Goal: Information Seeking & Learning: Learn about a topic

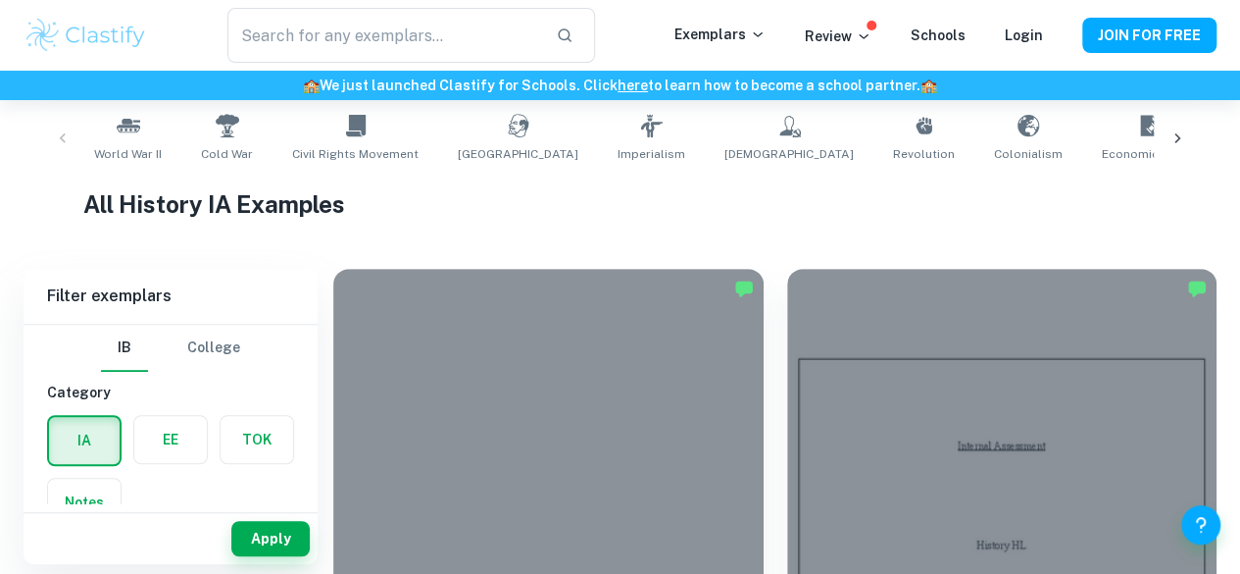
scroll to position [392, 0]
click at [316, 27] on input "text" at bounding box center [384, 35] width 314 height 55
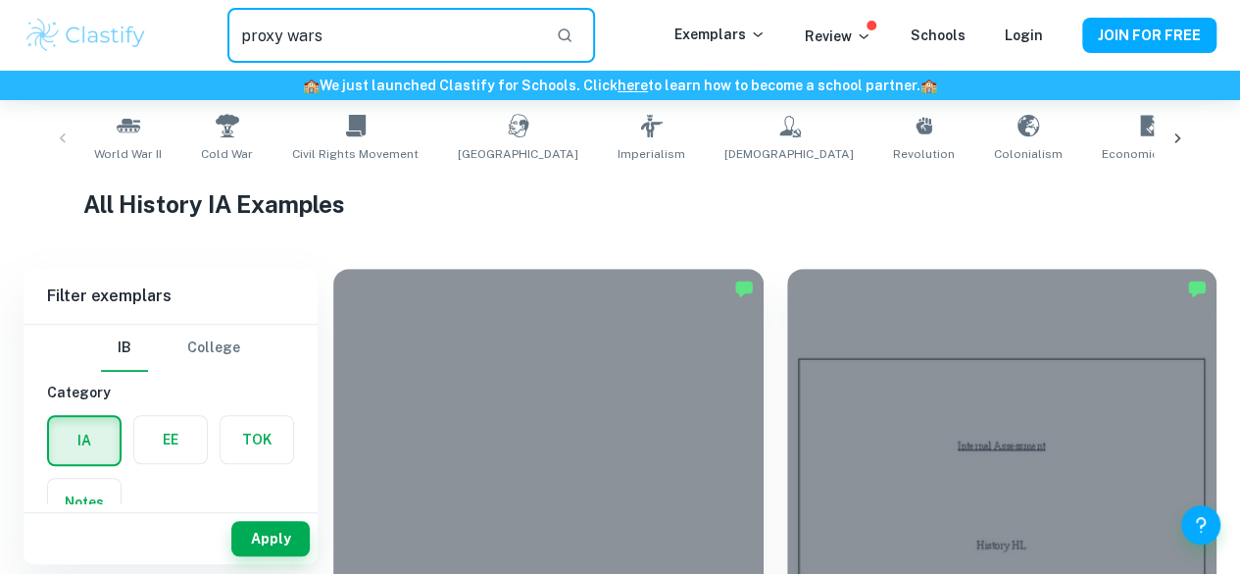
type input "proxy wars"
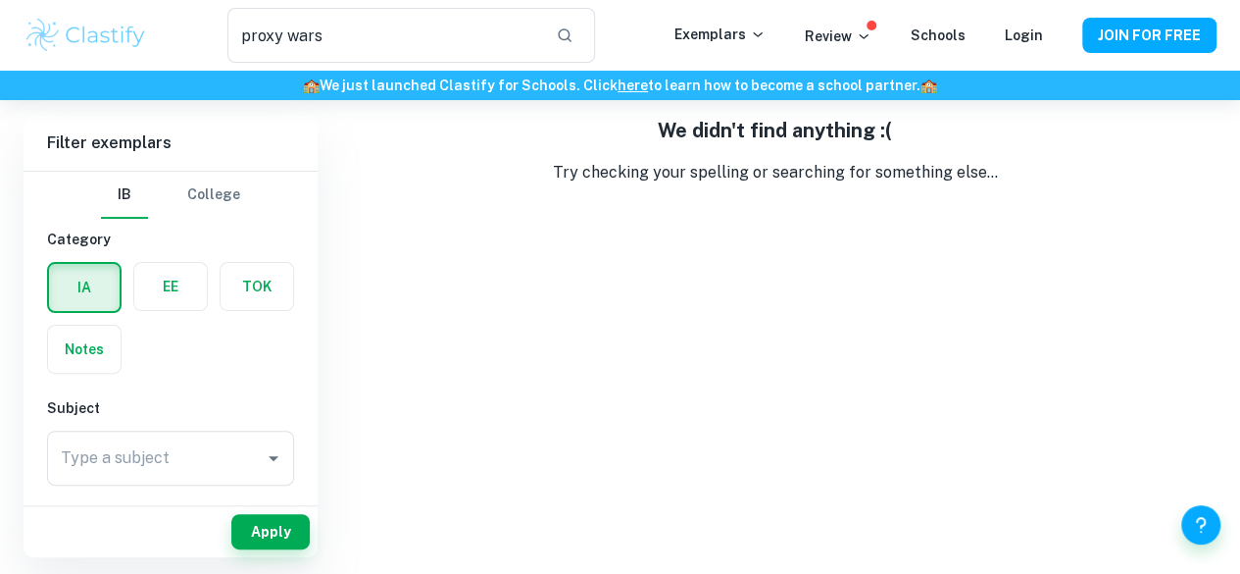
scroll to position [100, 0]
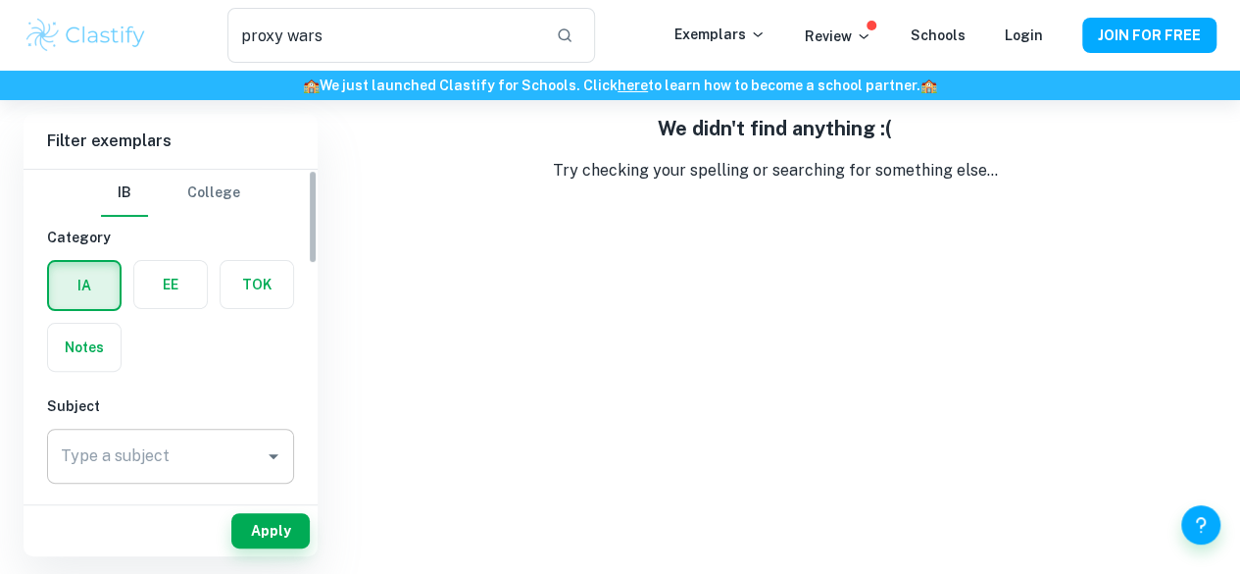
click at [194, 438] on input "Type a subject" at bounding box center [156, 455] width 200 height 37
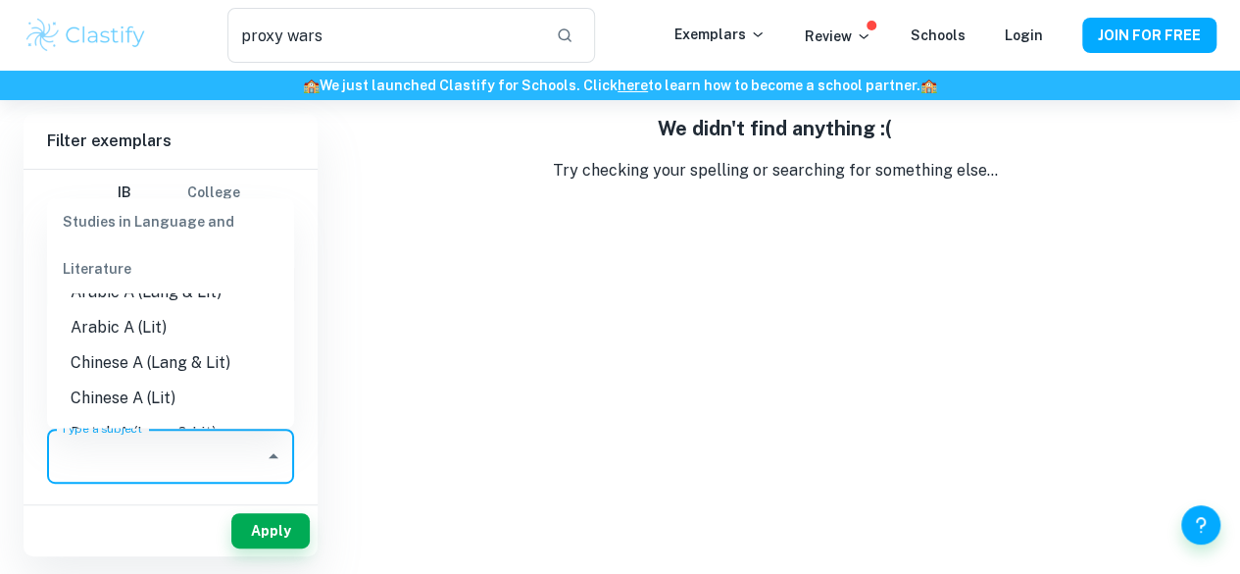
scroll to position [0, 0]
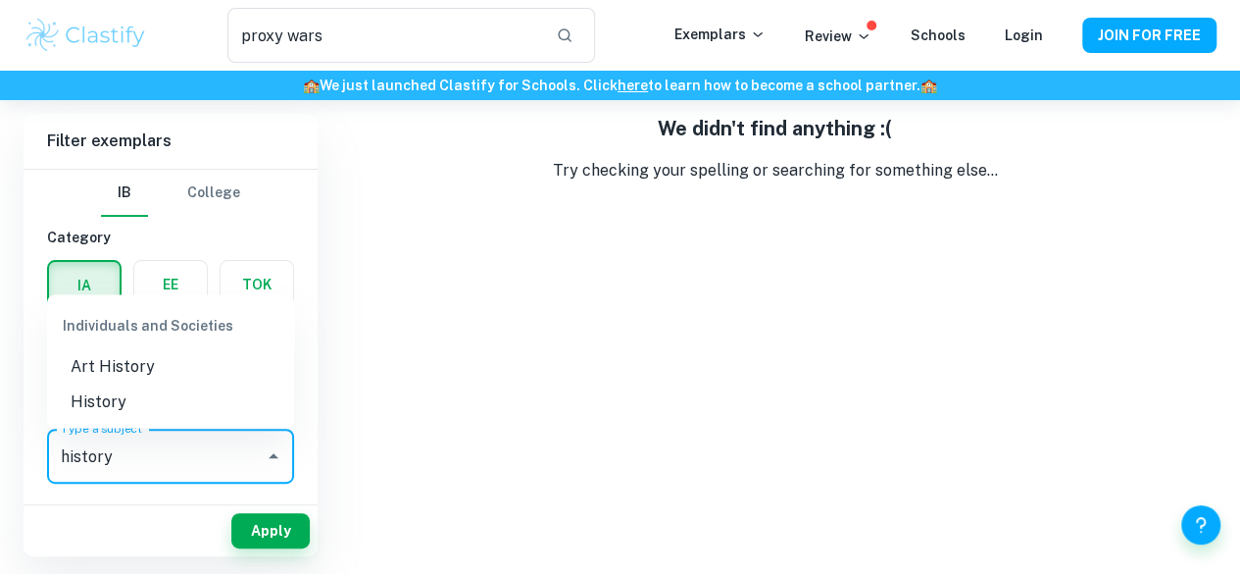
click at [151, 395] on li "History" at bounding box center [170, 401] width 247 height 35
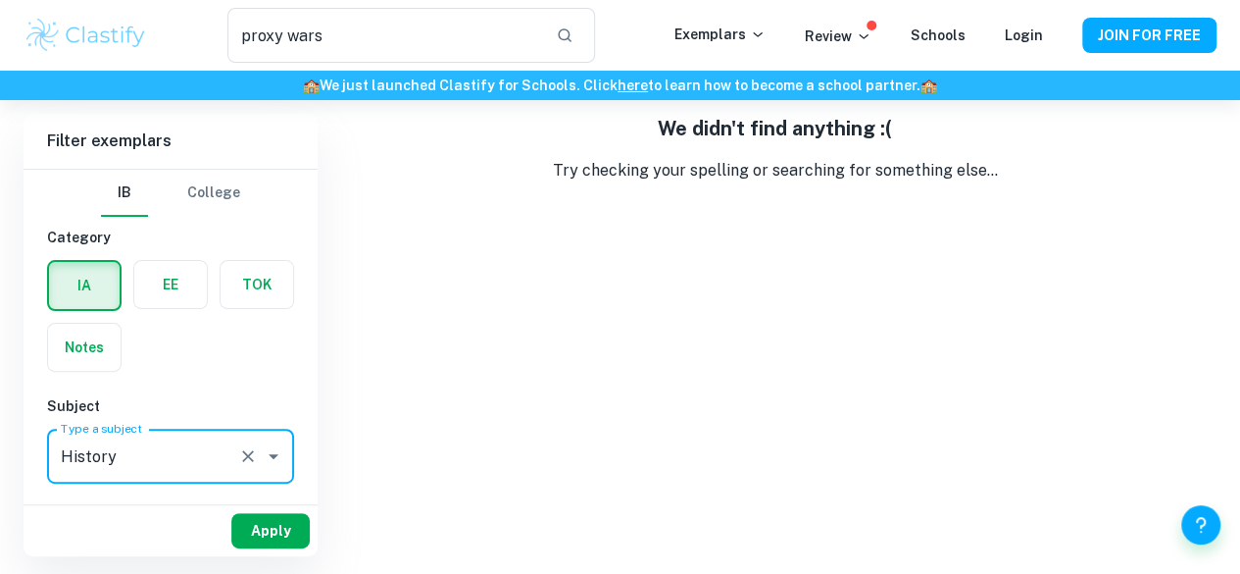
type input "History"
click at [277, 534] on button "Apply" at bounding box center [270, 530] width 78 height 35
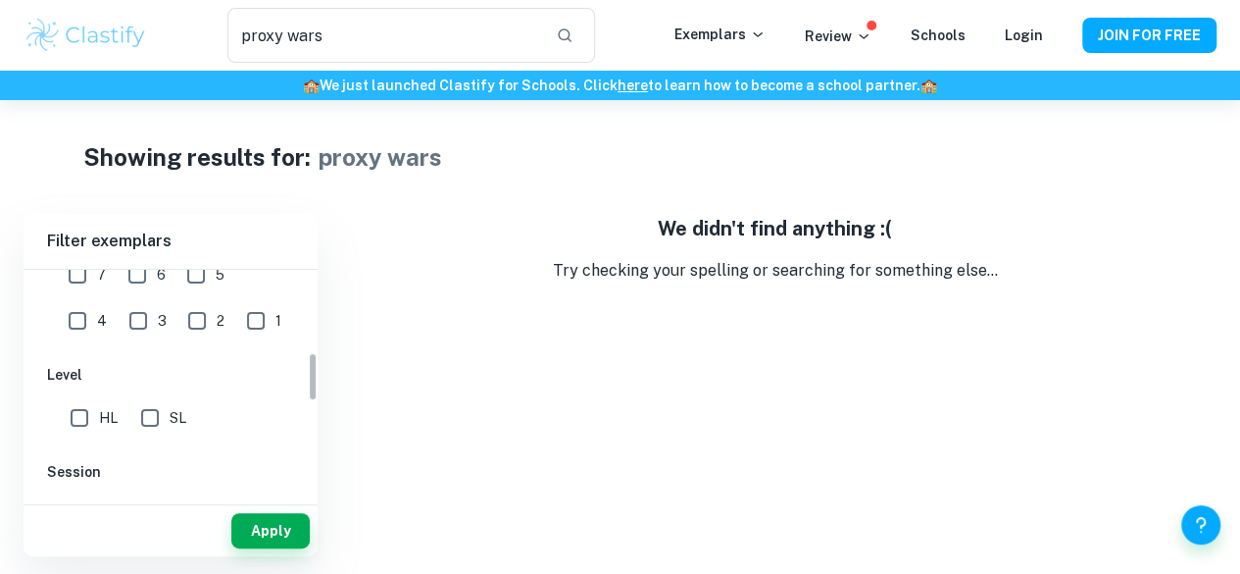
scroll to position [294, 0]
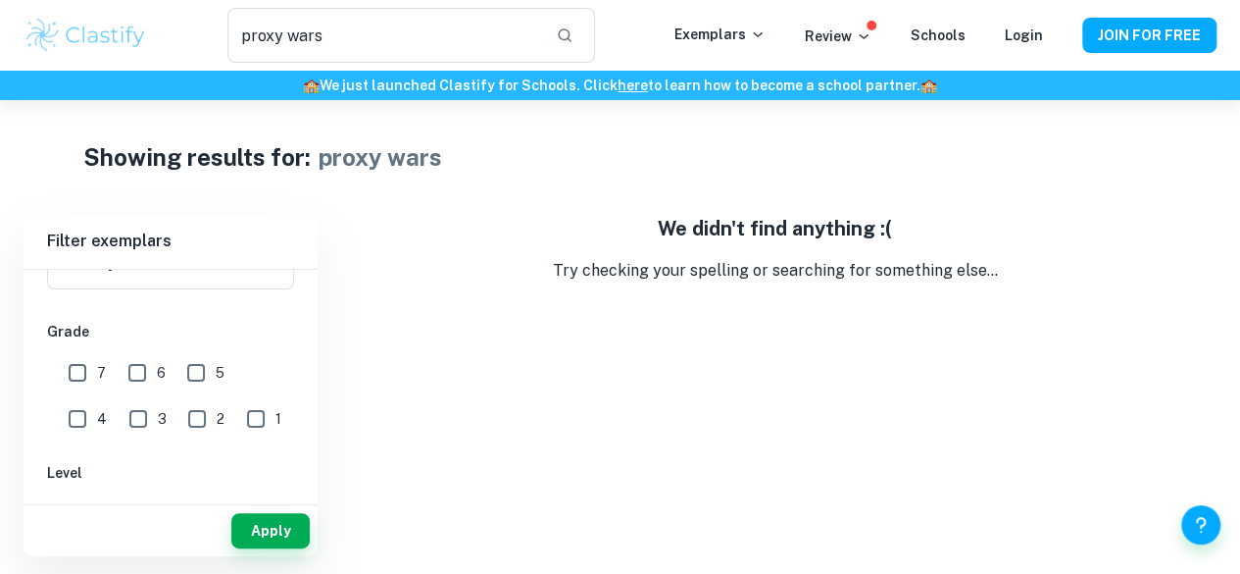
click at [101, 367] on span "7" at bounding box center [101, 373] width 9 height 22
click at [97, 367] on input "7" at bounding box center [77, 372] width 39 height 39
checkbox input "true"
click at [143, 374] on input "6" at bounding box center [137, 372] width 39 height 39
checkbox input "true"
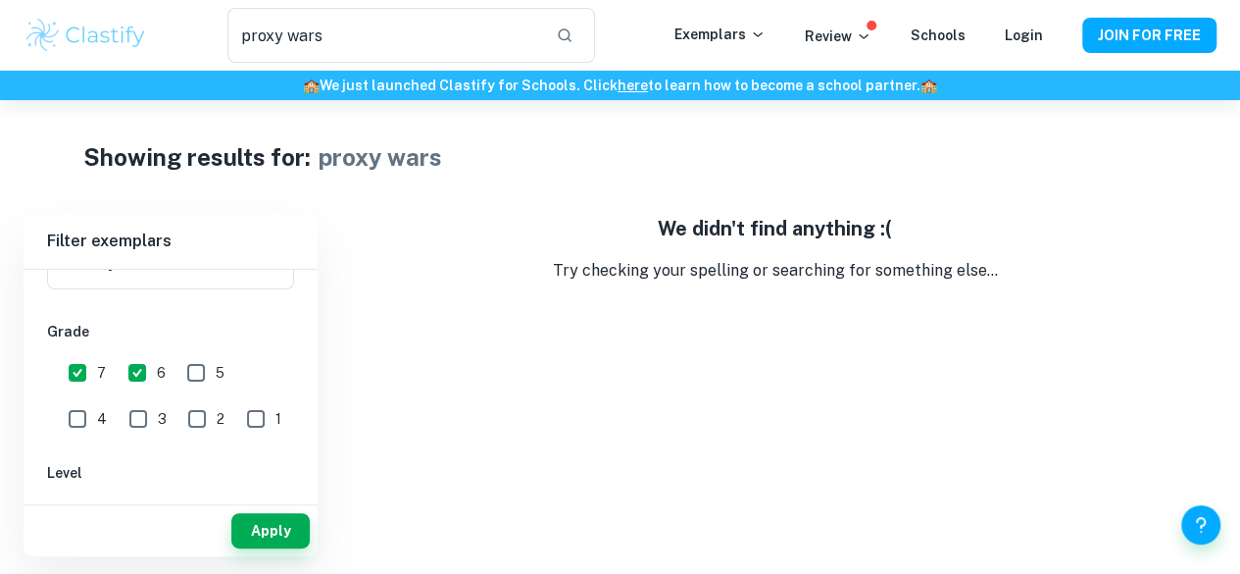
drag, startPoint x: 197, startPoint y: 376, endPoint x: 255, endPoint y: 376, distance: 57.8
click at [198, 376] on input "5" at bounding box center [195, 372] width 39 height 39
checkbox input "true"
click at [97, 399] on input "4" at bounding box center [77, 418] width 39 height 39
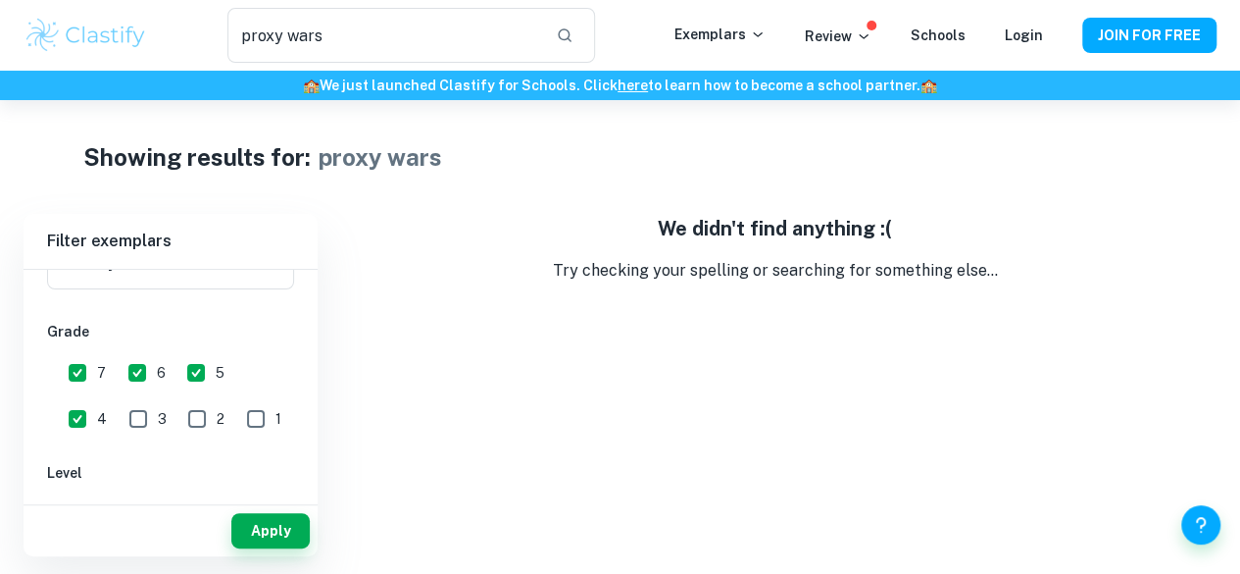
checkbox input "false"
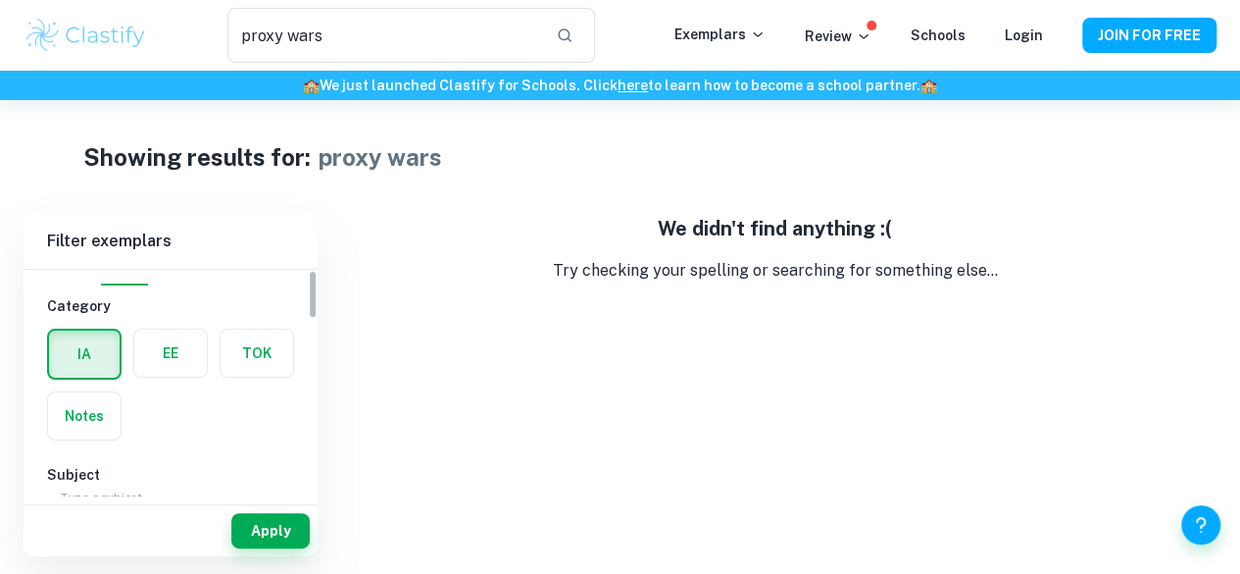
scroll to position [0, 0]
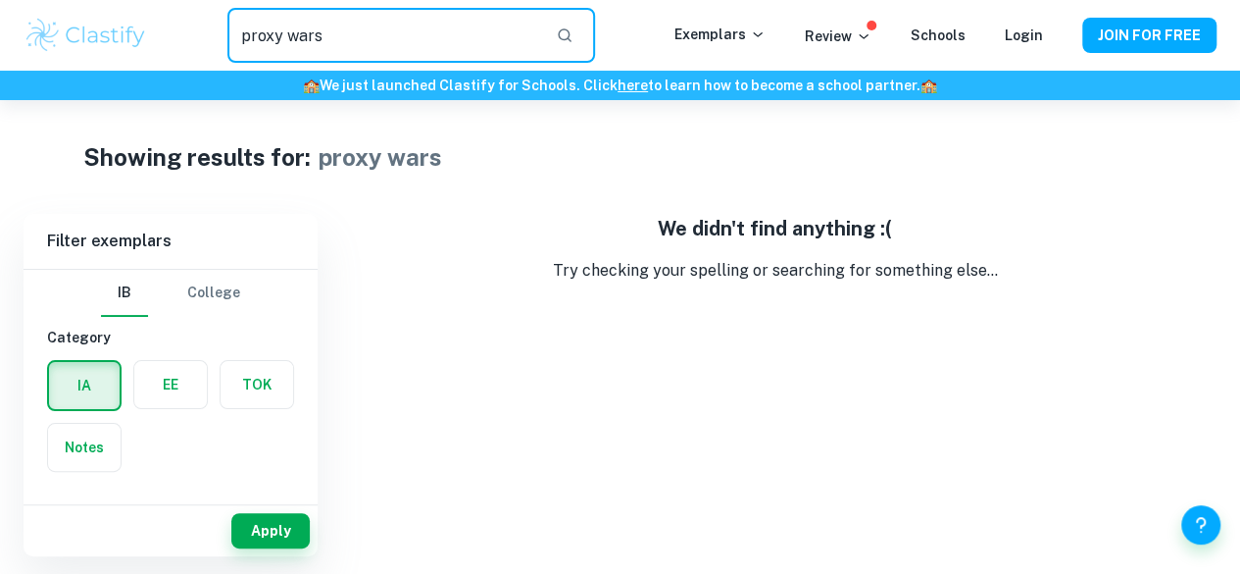
click at [348, 34] on input "proxy wars" at bounding box center [384, 35] width 314 height 55
type input "cold war"
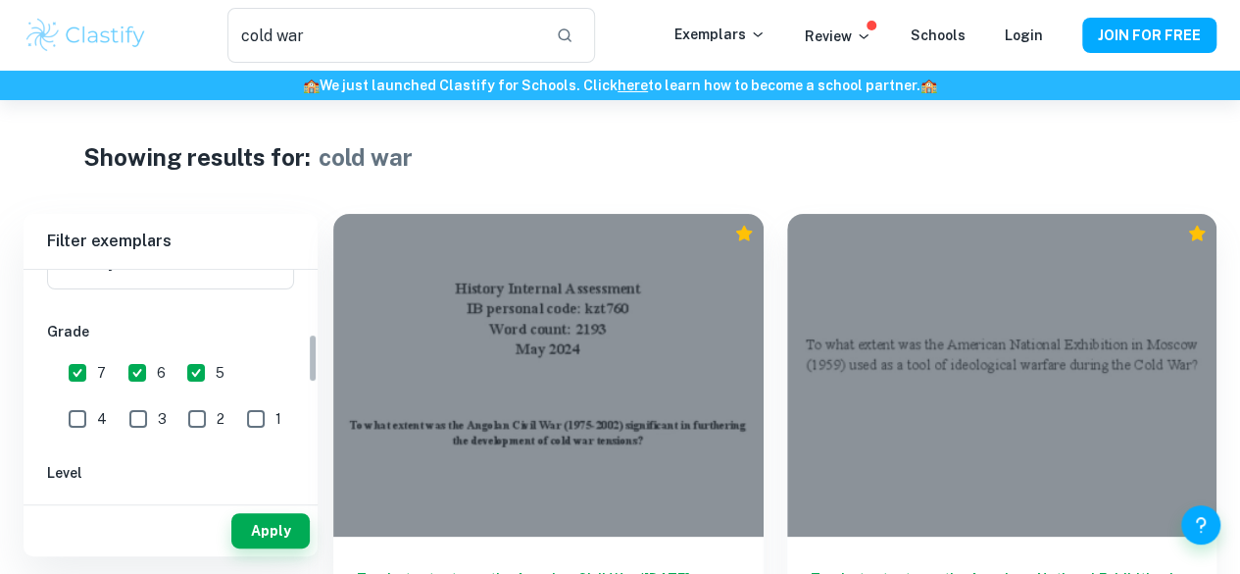
click at [97, 399] on input "4" at bounding box center [77, 418] width 39 height 39
checkbox input "true"
drag, startPoint x: 203, startPoint y: 409, endPoint x: 149, endPoint y: 411, distance: 54.0
click at [236, 411] on input "1" at bounding box center [255, 418] width 39 height 39
checkbox input "true"
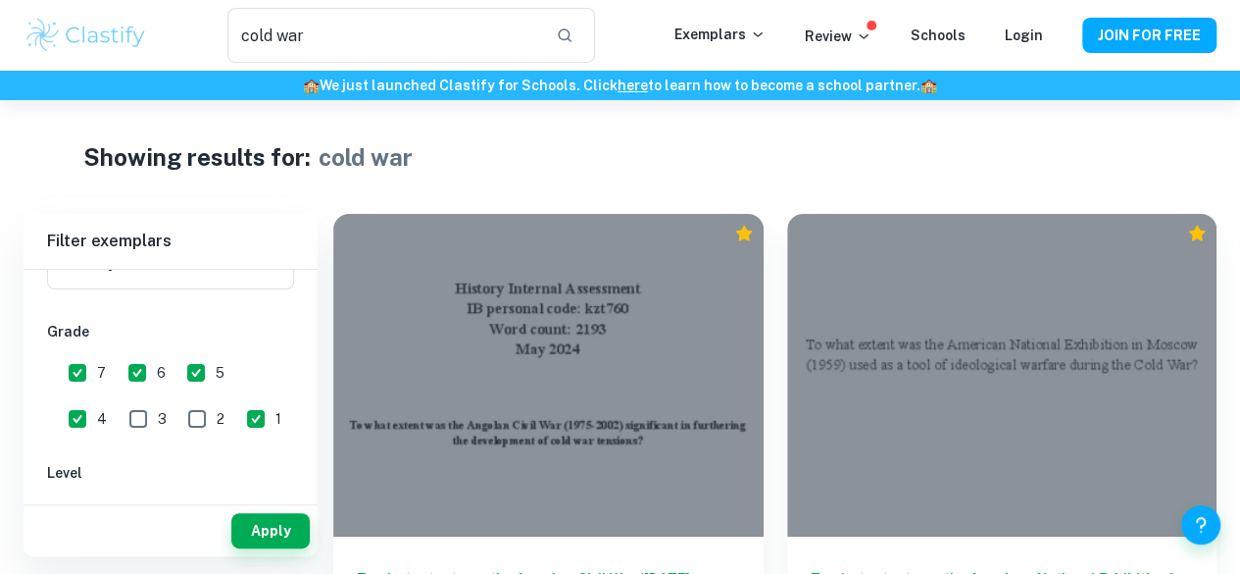
click at [177, 411] on input "2" at bounding box center [196, 418] width 39 height 39
checkbox input "true"
click at [119, 411] on input "3" at bounding box center [138, 418] width 39 height 39
drag, startPoint x: 92, startPoint y: 407, endPoint x: 149, endPoint y: 417, distance: 57.7
click at [119, 407] on input "3" at bounding box center [138, 418] width 39 height 39
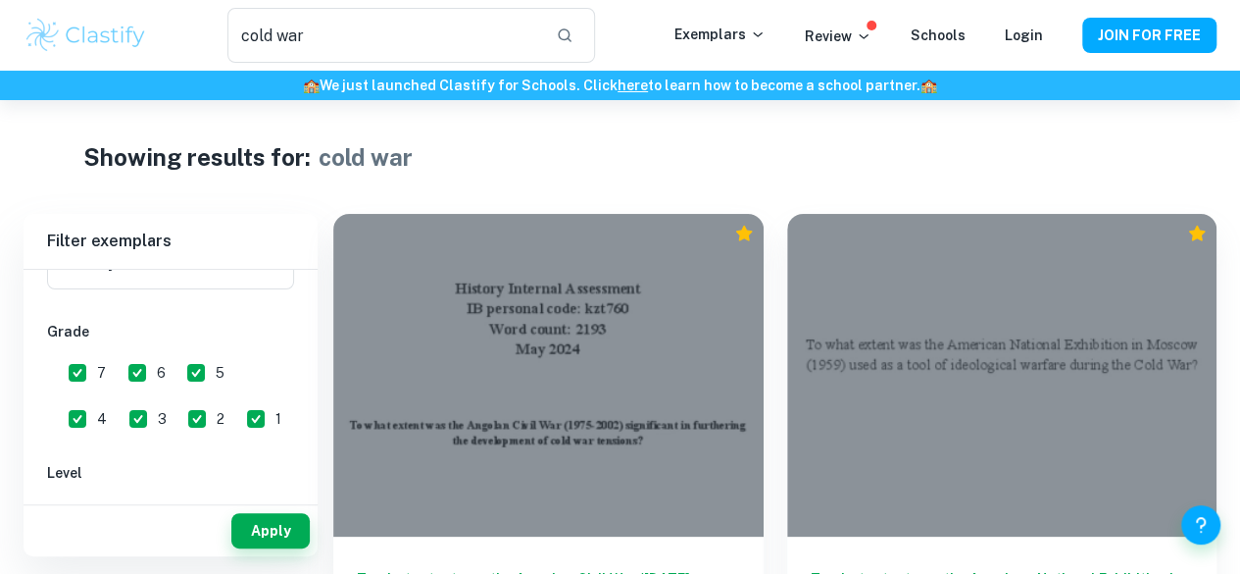
checkbox input "false"
drag, startPoint x: 168, startPoint y: 419, endPoint x: 213, endPoint y: 419, distance: 45.1
click at [183, 419] on div "7 6 5 4 3 2 1" at bounding box center [173, 392] width 253 height 91
click at [251, 416] on div "7 6 5 4 3 2 1" at bounding box center [173, 392] width 253 height 91
click at [107, 399] on label "4" at bounding box center [82, 418] width 49 height 39
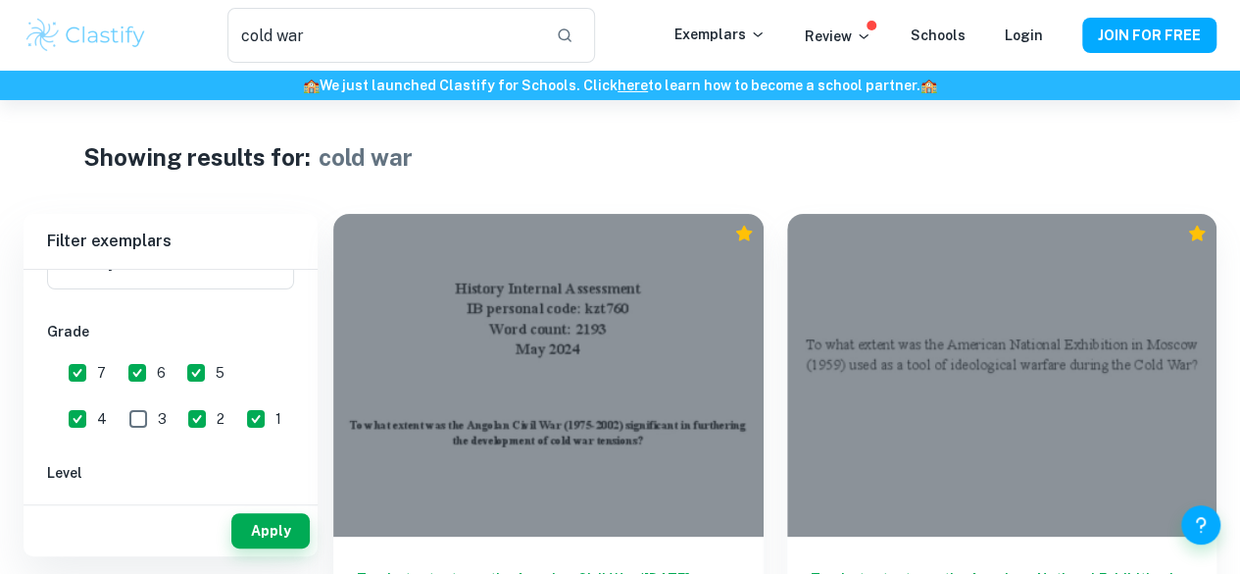
click at [97, 399] on input "4" at bounding box center [77, 418] width 39 height 39
checkbox input "false"
drag, startPoint x: 194, startPoint y: 417, endPoint x: 157, endPoint y: 421, distance: 37.5
click at [175, 421] on div "7 6 5 4 3 2 1" at bounding box center [173, 392] width 253 height 91
click at [177, 421] on input "2" at bounding box center [196, 418] width 39 height 39
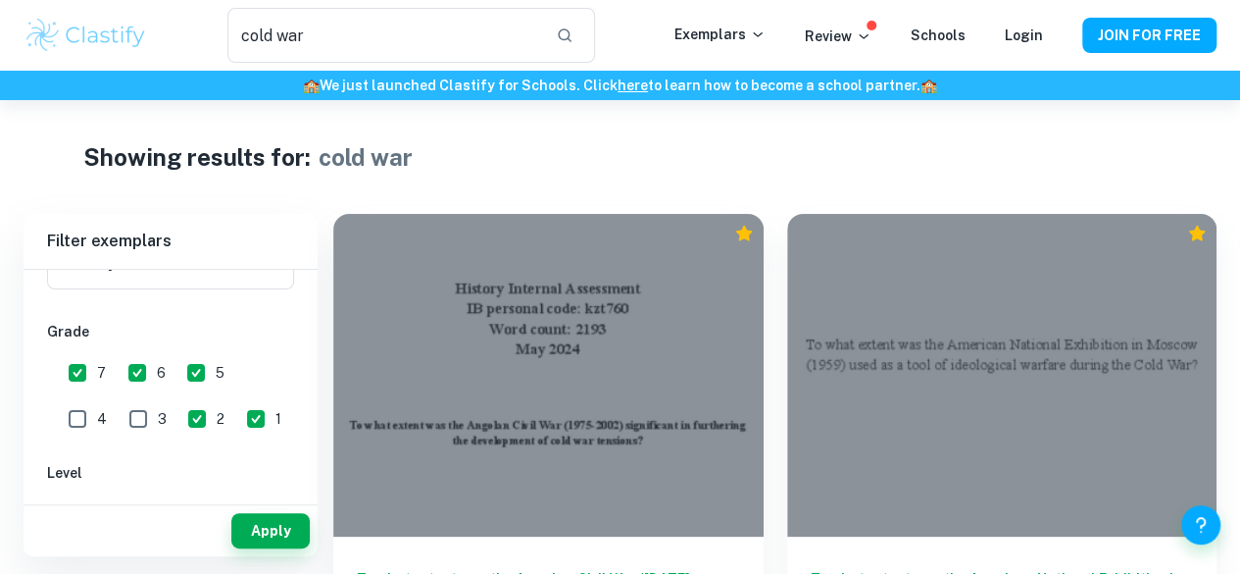
checkbox input "false"
click at [236, 426] on input "1" at bounding box center [255, 418] width 39 height 39
checkbox input "false"
click at [461, 40] on input "cold war" at bounding box center [384, 35] width 314 height 55
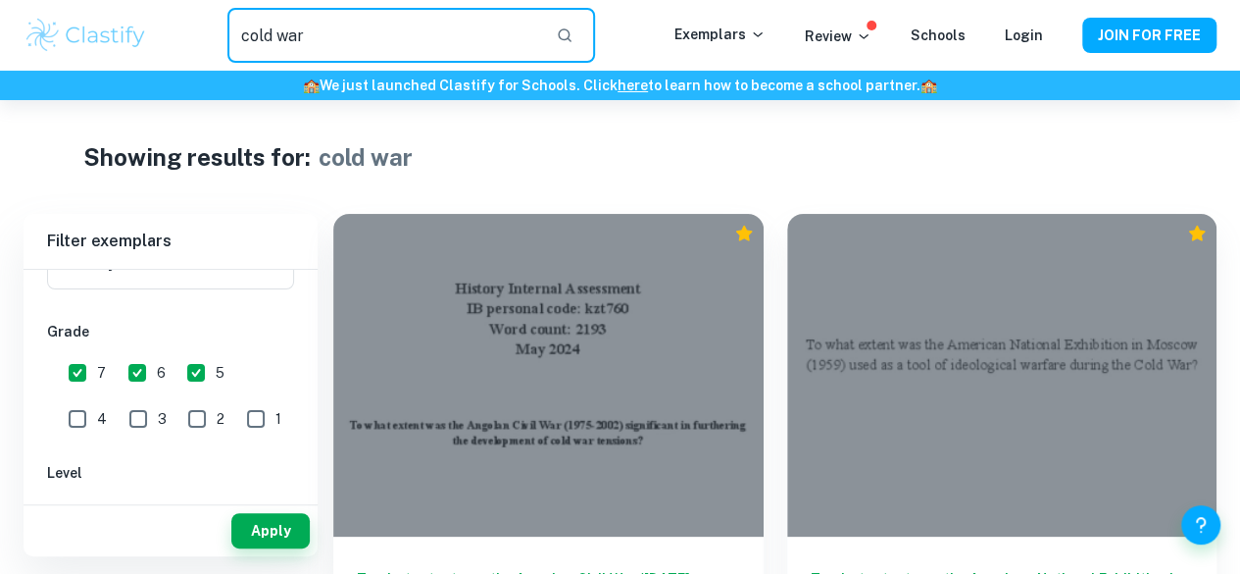
click at [461, 40] on input "cold war" at bounding box center [384, 35] width 314 height 55
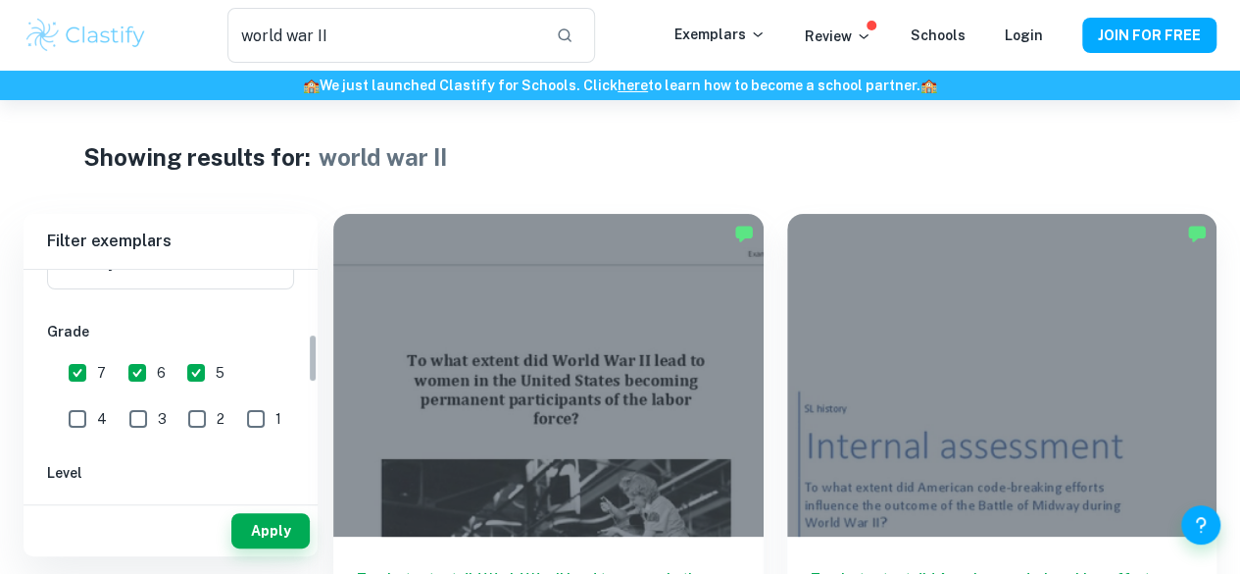
drag, startPoint x: 163, startPoint y: 285, endPoint x: 152, endPoint y: 293, distance: 13.3
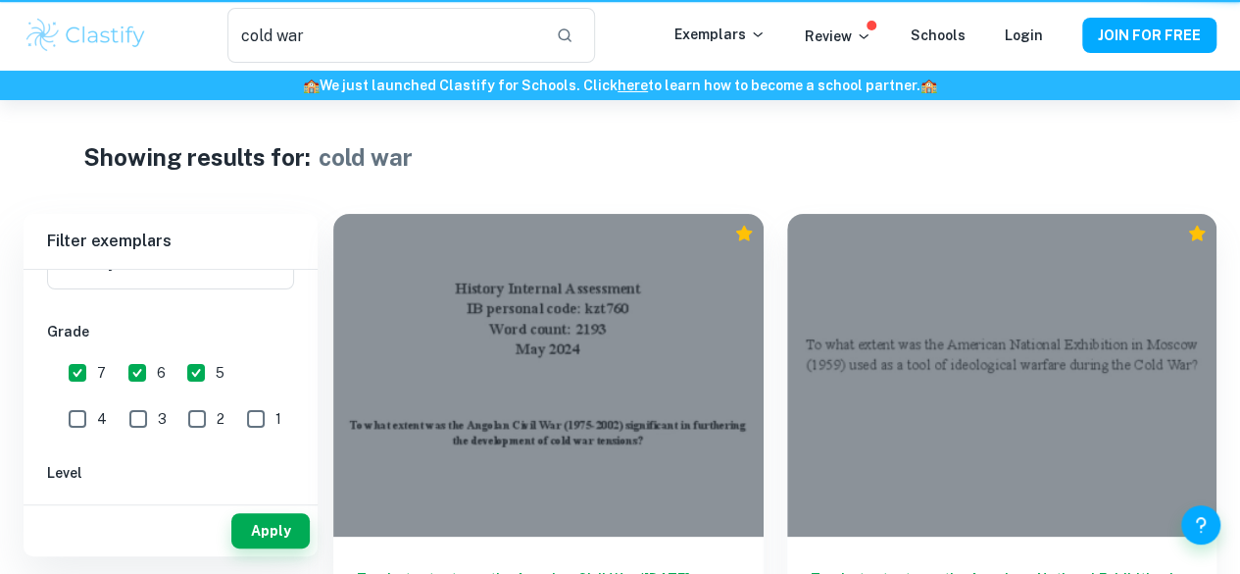
type input "proxy wars"
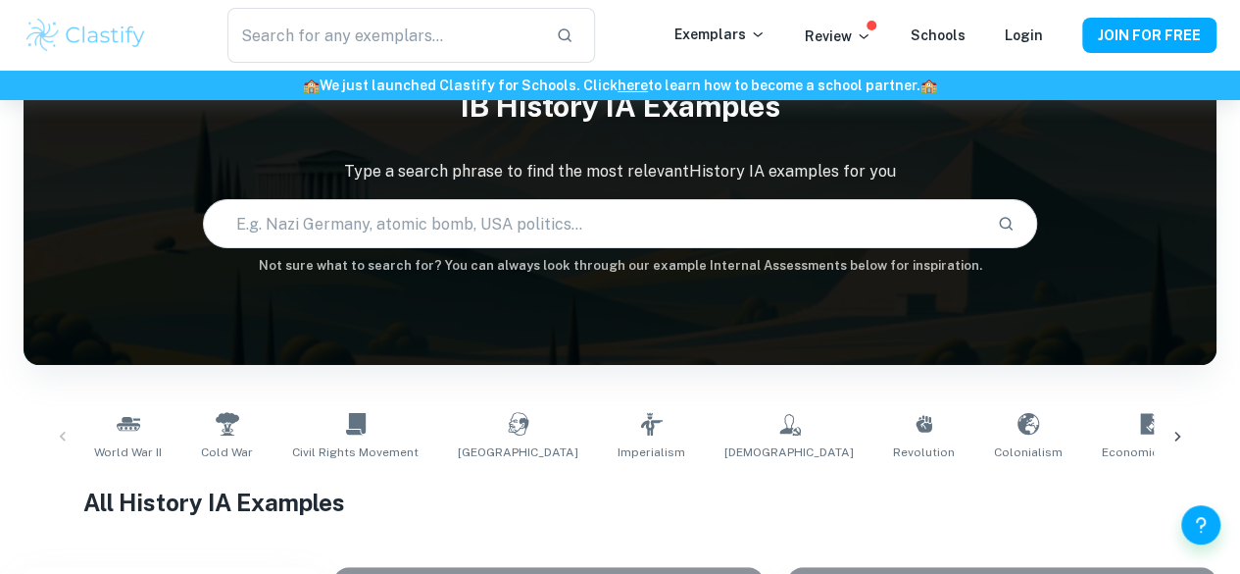
scroll to position [98, 0]
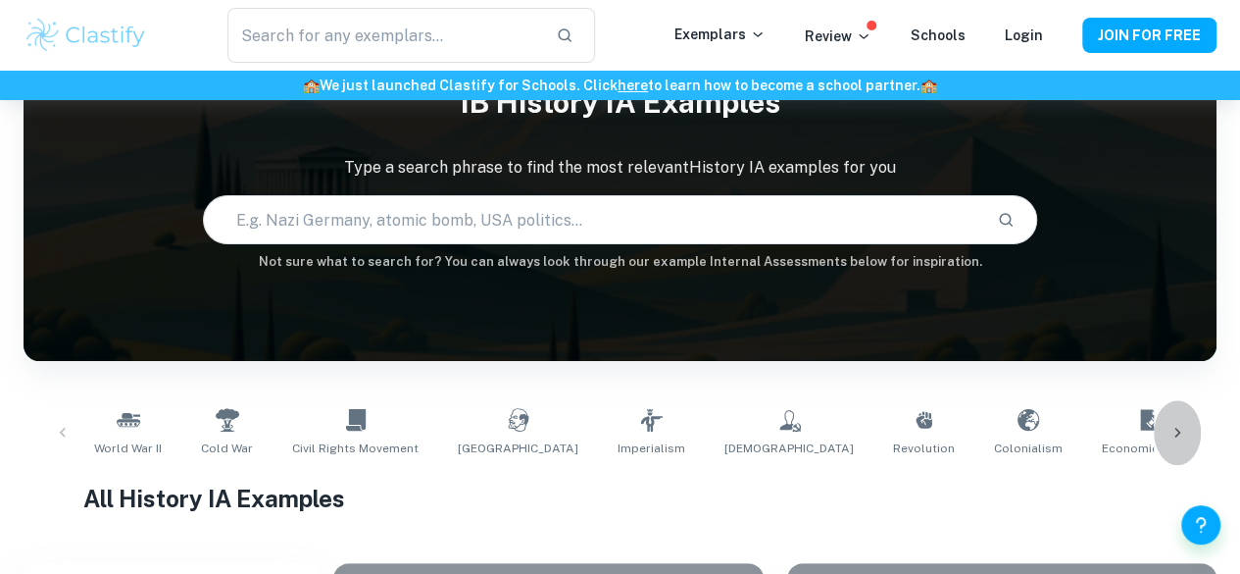
click at [1188, 428] on div at bounding box center [1177, 432] width 47 height 65
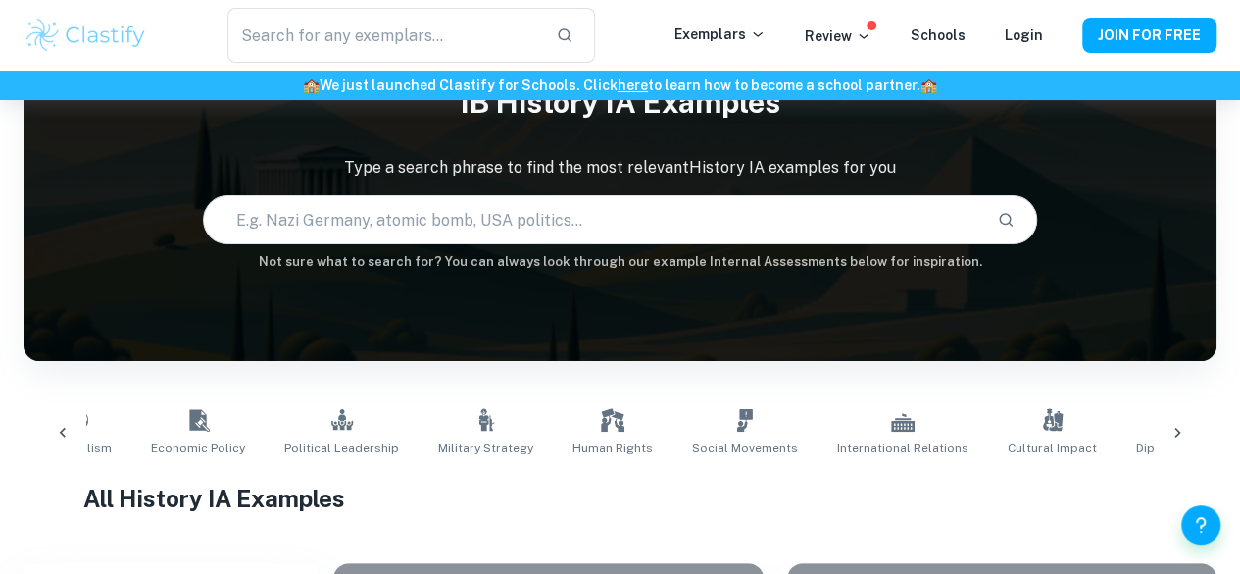
scroll to position [0, 1020]
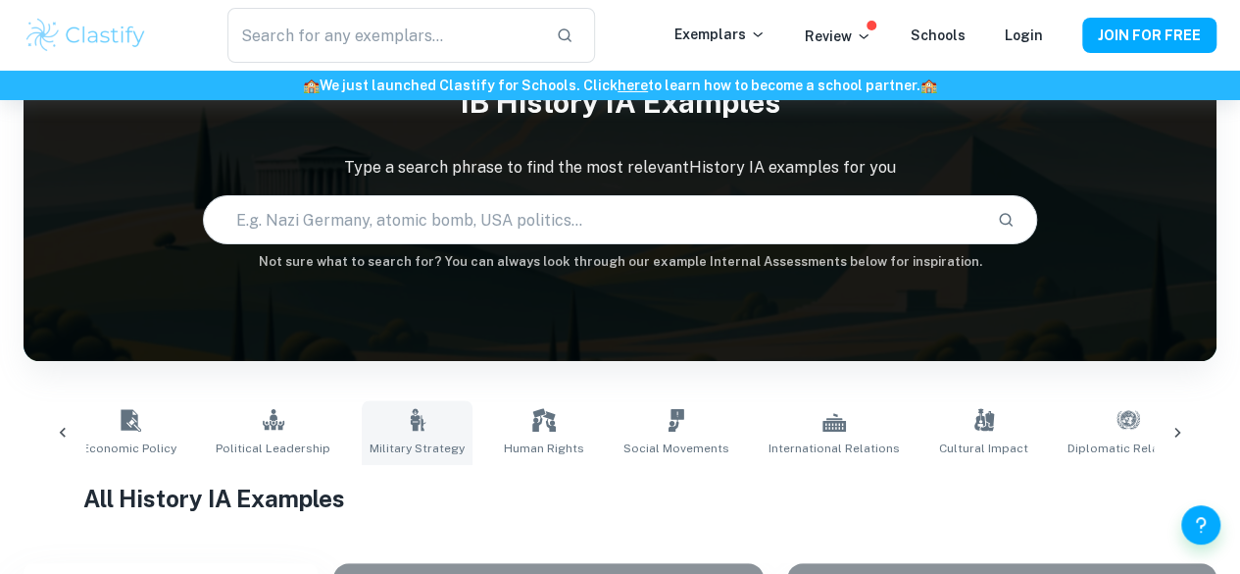
click at [362, 434] on link "Military Strategy" at bounding box center [417, 432] width 111 height 65
type input "Military Strategy"
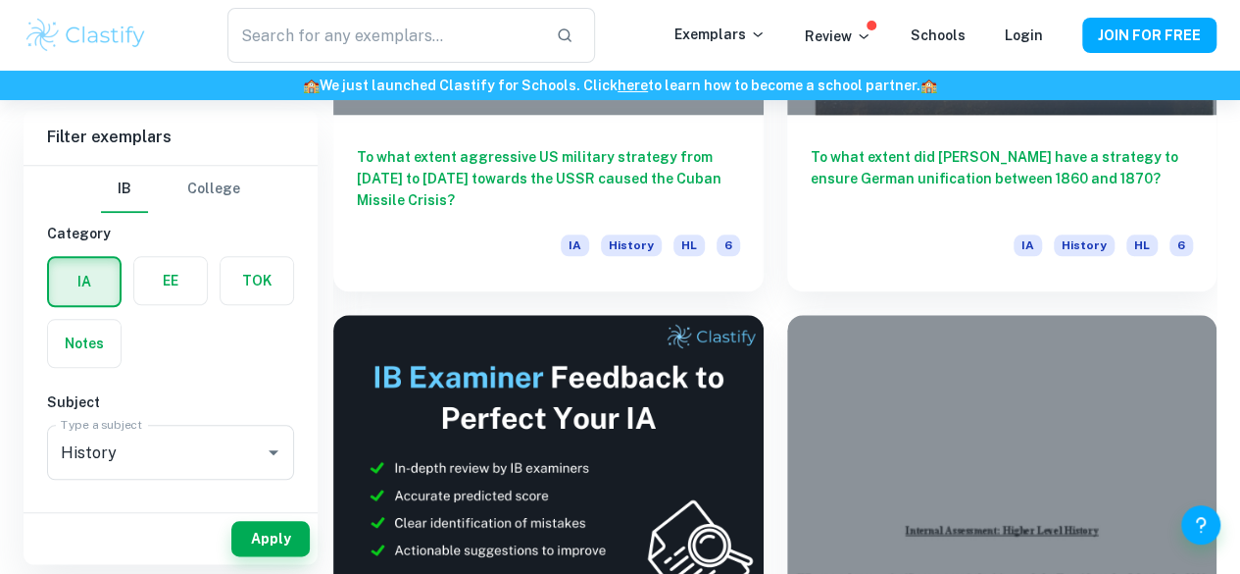
scroll to position [882, 0]
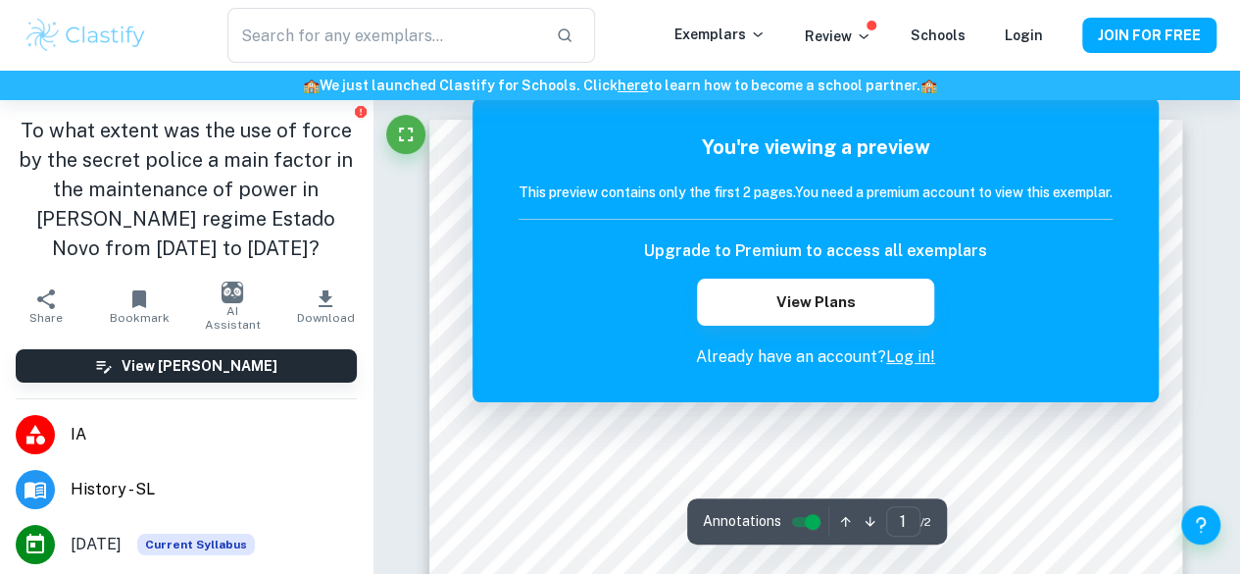
click at [869, 396] on div "You're viewing a preview This preview contains only the first 2 pages. You need…" at bounding box center [816, 250] width 686 height 304
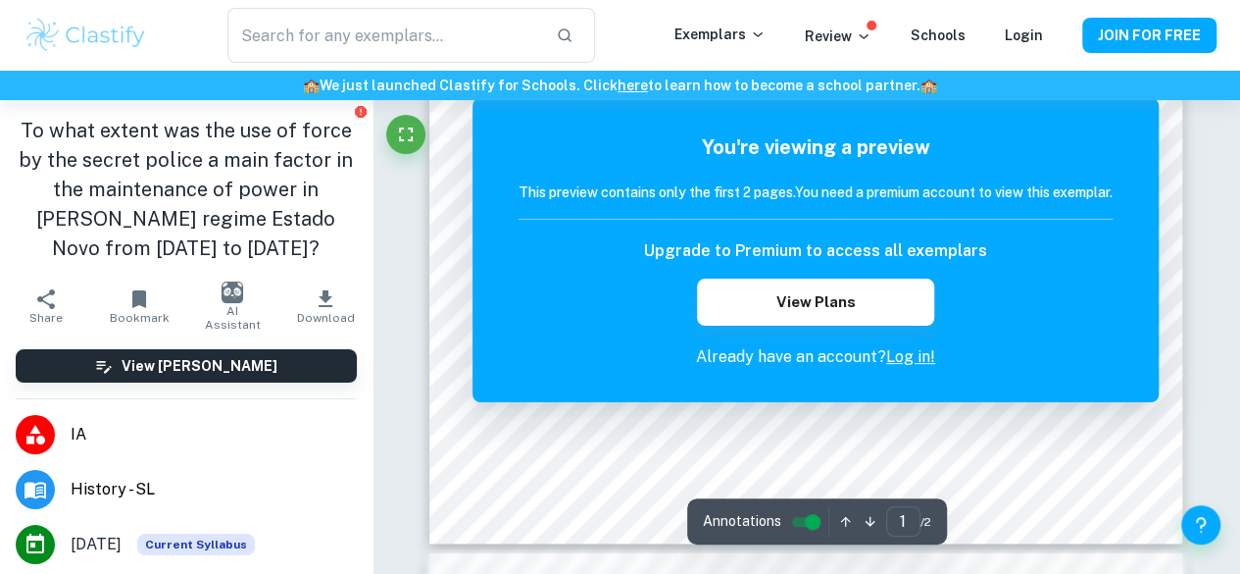
scroll to position [835, 0]
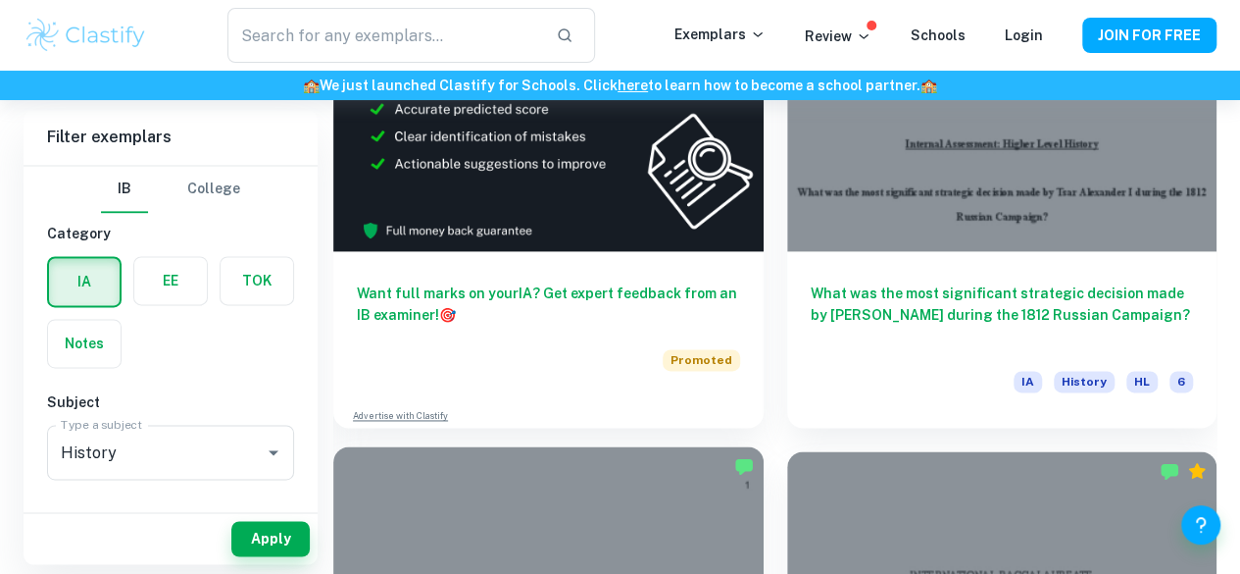
scroll to position [1361, 0]
